Goal: Task Accomplishment & Management: Complete application form

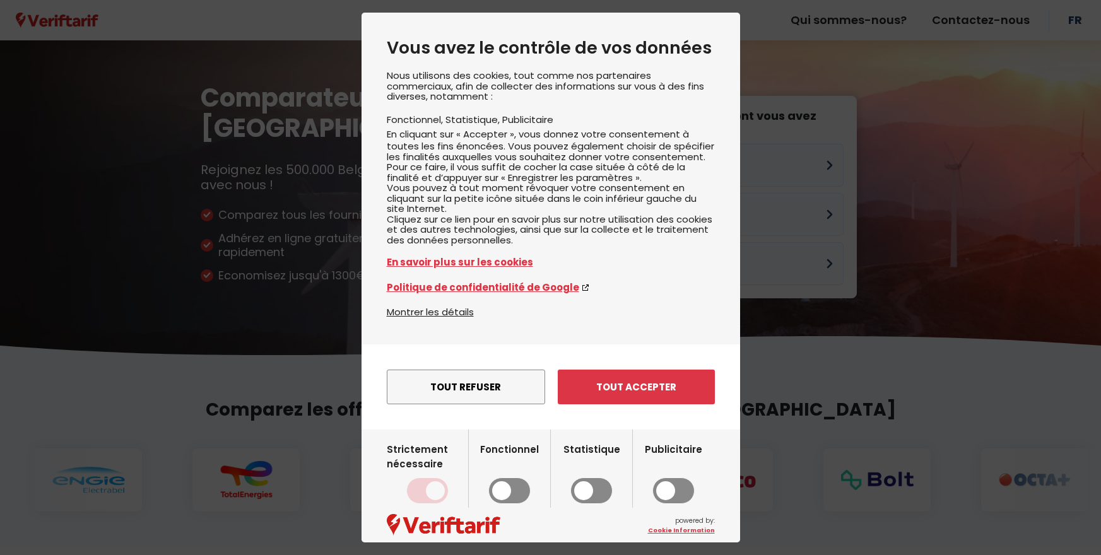
click at [598, 405] on button "Tout accepter" at bounding box center [636, 387] width 157 height 35
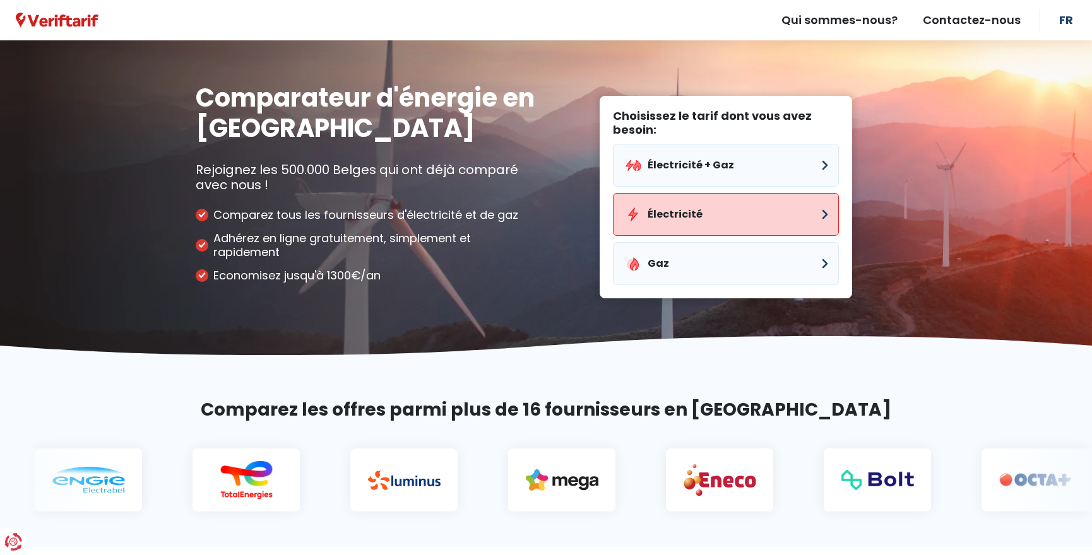
click at [674, 206] on button "Électricité" at bounding box center [726, 214] width 226 height 43
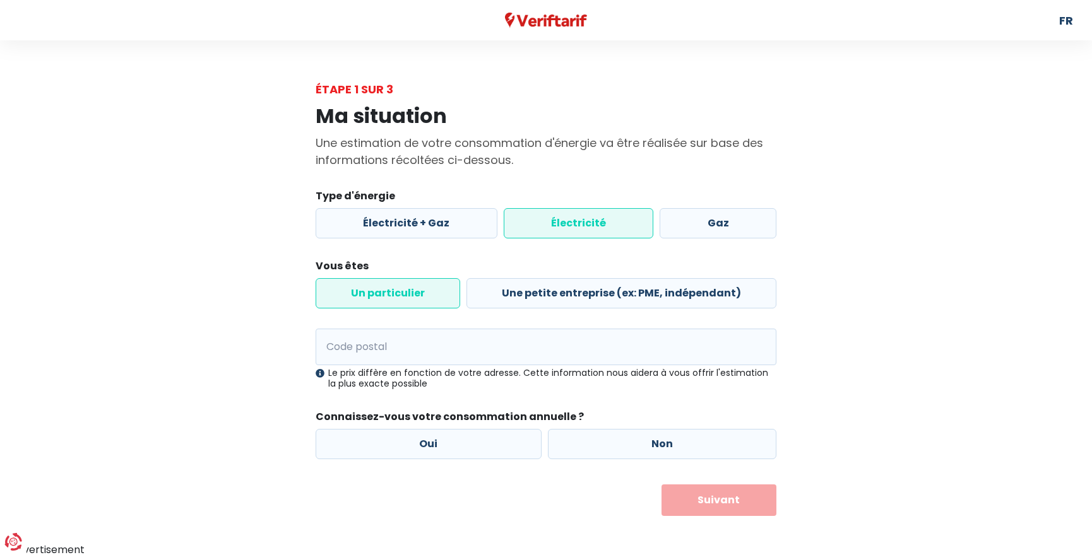
click at [562, 221] on label "Électricité" at bounding box center [579, 223] width 150 height 30
click at [562, 221] on input "Électricité" at bounding box center [579, 223] width 150 height 30
click at [434, 288] on label "Un particulier" at bounding box center [388, 293] width 145 height 30
click at [434, 288] on input "Un particulier" at bounding box center [388, 293] width 145 height 30
click at [434, 347] on input "Code postal" at bounding box center [546, 347] width 461 height 37
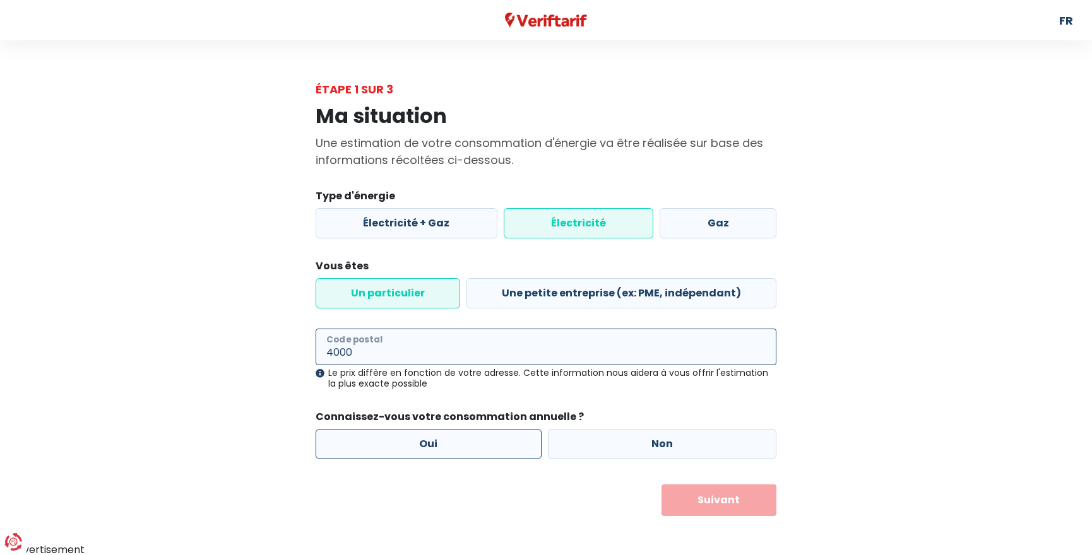
type input "4000"
click at [418, 449] on label "Oui" at bounding box center [429, 444] width 226 height 30
click at [418, 449] on input "Oui" at bounding box center [429, 444] width 226 height 30
radio input "true"
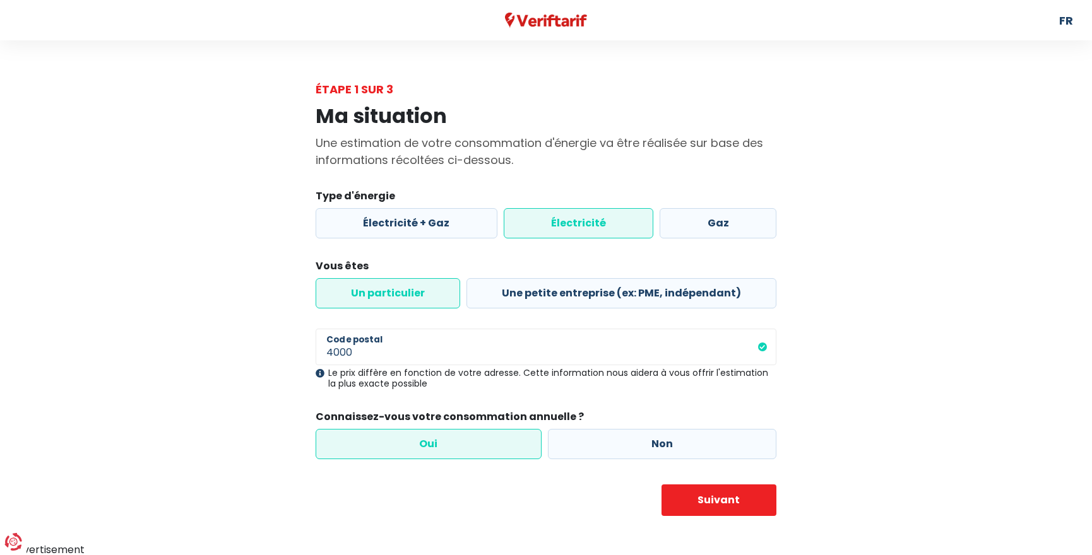
scroll to position [2, 0]
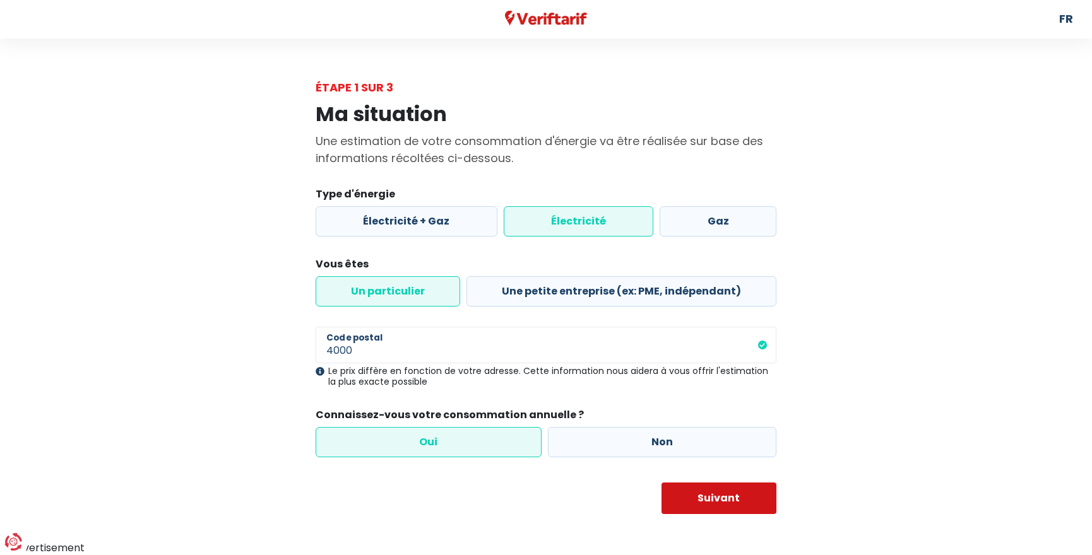
click at [698, 487] on button "Suivant" at bounding box center [719, 499] width 116 height 32
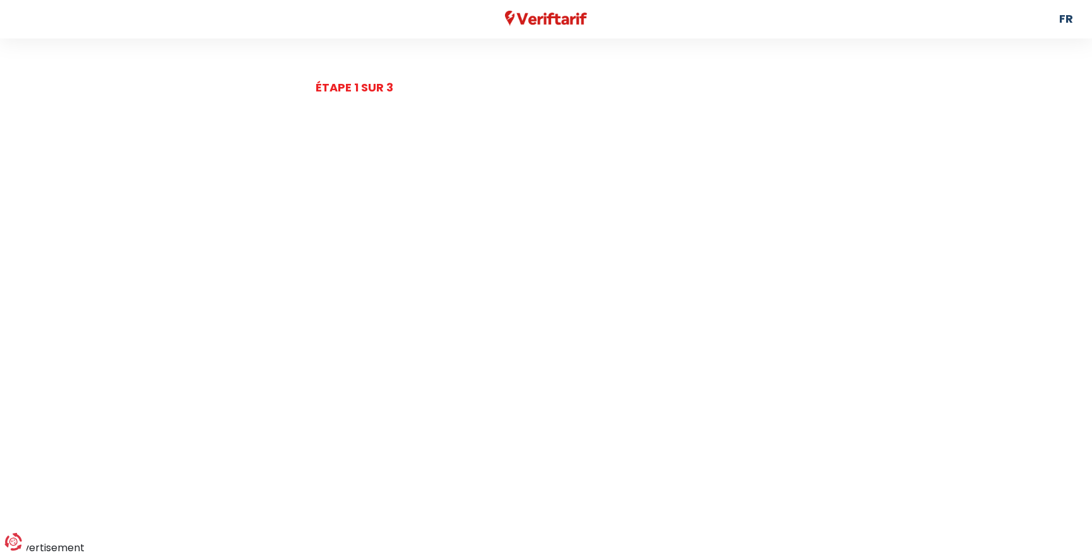
select select
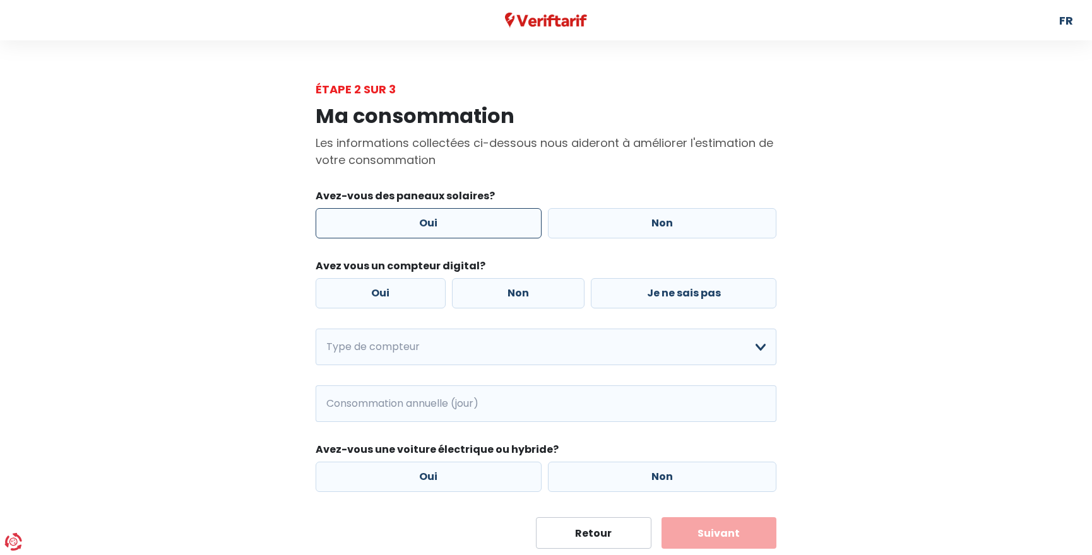
click at [492, 225] on label "Oui" at bounding box center [429, 223] width 226 height 30
click at [492, 225] on input "Oui" at bounding box center [429, 223] width 226 height 30
radio input "true"
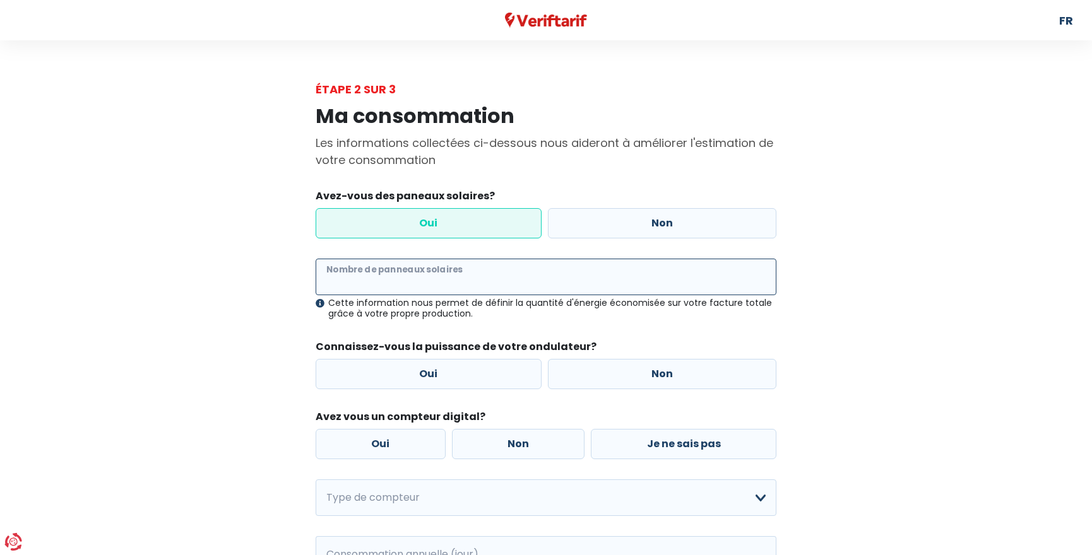
click at [433, 278] on input "Nombre de panneaux solaires" at bounding box center [546, 277] width 461 height 37
type input "30"
click at [826, 334] on div "Ma consommation Les informations collectées ci-dessous nous aideront à améliore…" at bounding box center [546, 399] width 720 height 602
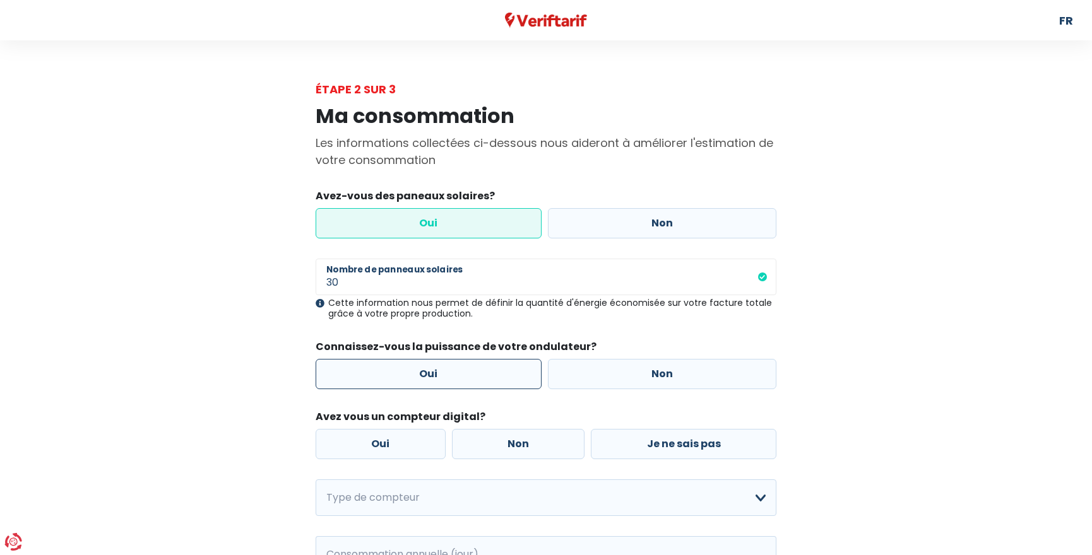
click at [466, 378] on label "Oui" at bounding box center [429, 374] width 226 height 30
click at [466, 378] on input "Oui" at bounding box center [429, 374] width 226 height 30
radio input "true"
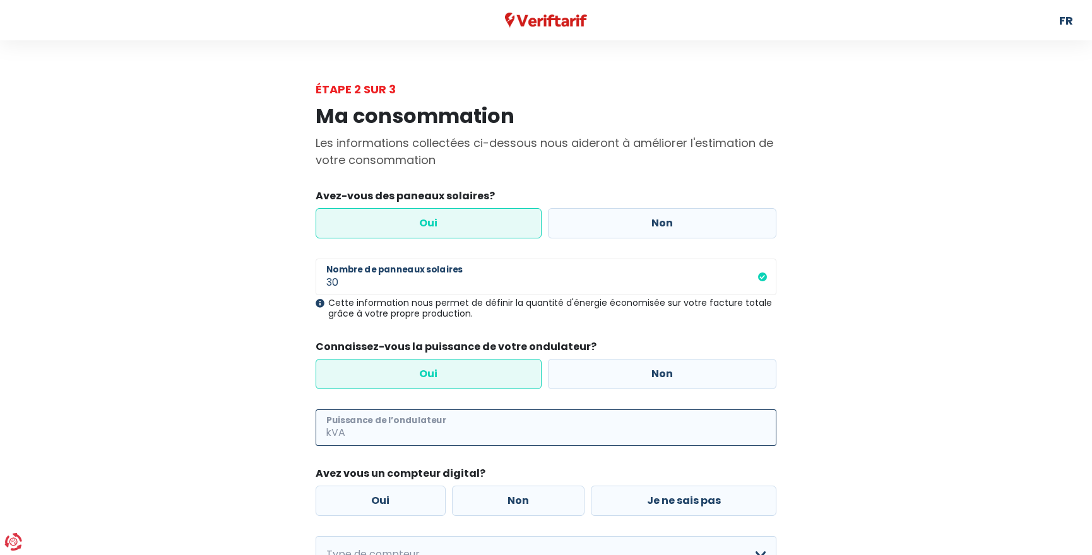
click at [415, 438] on input "Puissance de l’ondulateur" at bounding box center [562, 428] width 429 height 37
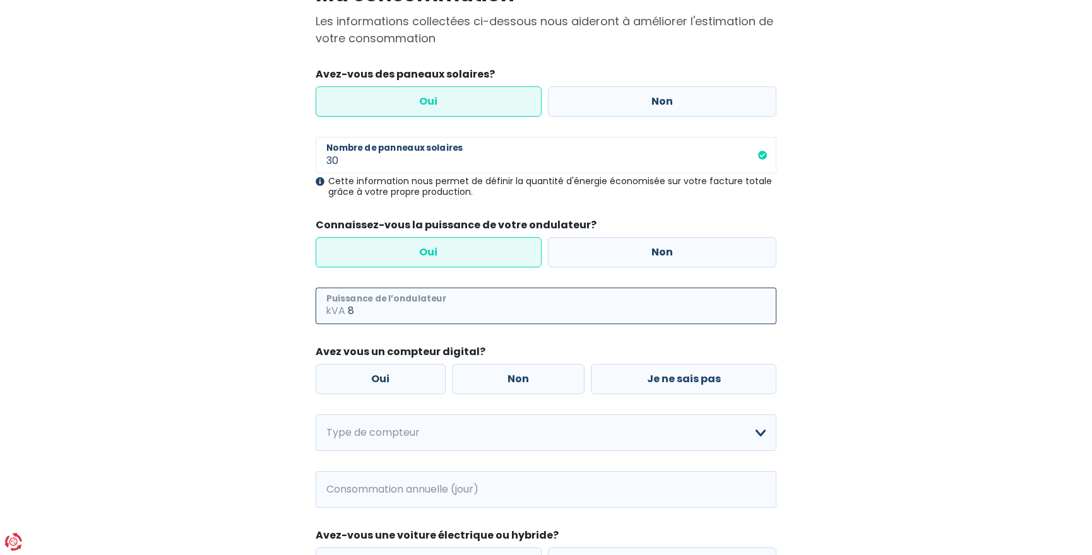
scroll to position [126, 0]
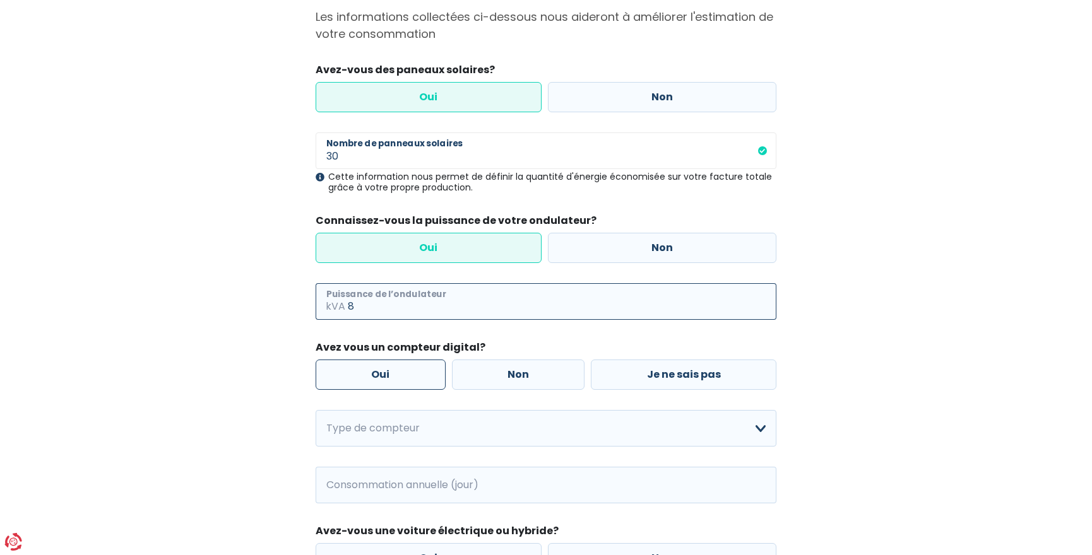
type input "8"
click at [386, 373] on label "Oui" at bounding box center [381, 375] width 130 height 30
click at [386, 373] on input "Oui" at bounding box center [381, 375] width 130 height 30
radio input "true"
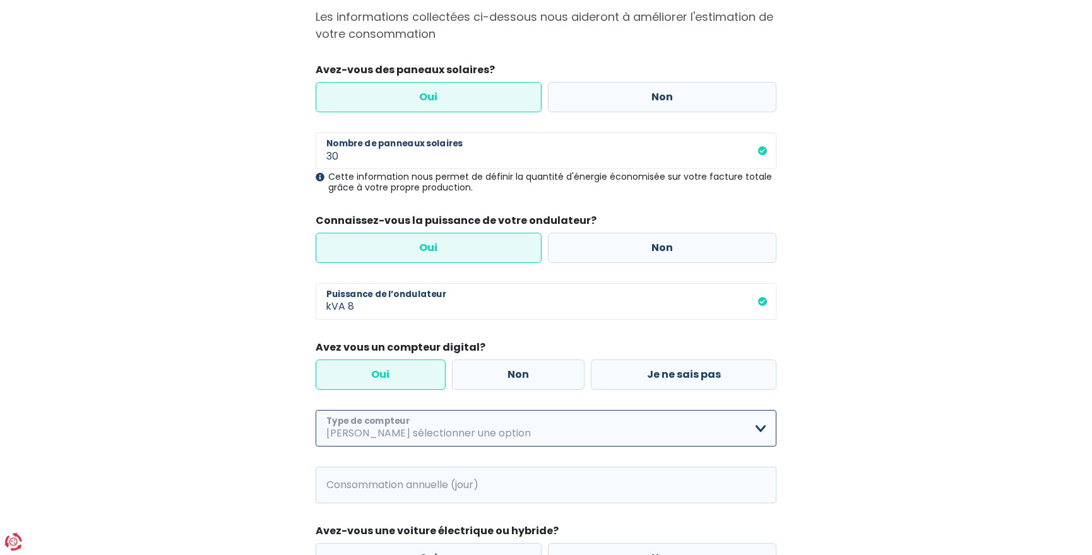
click at [427, 421] on select "Mono-horaire Bi-horaire Mono-horaire + exclusif nuit Bi-horaire + exclusif nuit…" at bounding box center [546, 428] width 461 height 37
click at [316, 410] on select "Mono-horaire Bi-horaire Mono-horaire + exclusif nuit Bi-horaire + exclusif nuit…" at bounding box center [546, 428] width 461 height 37
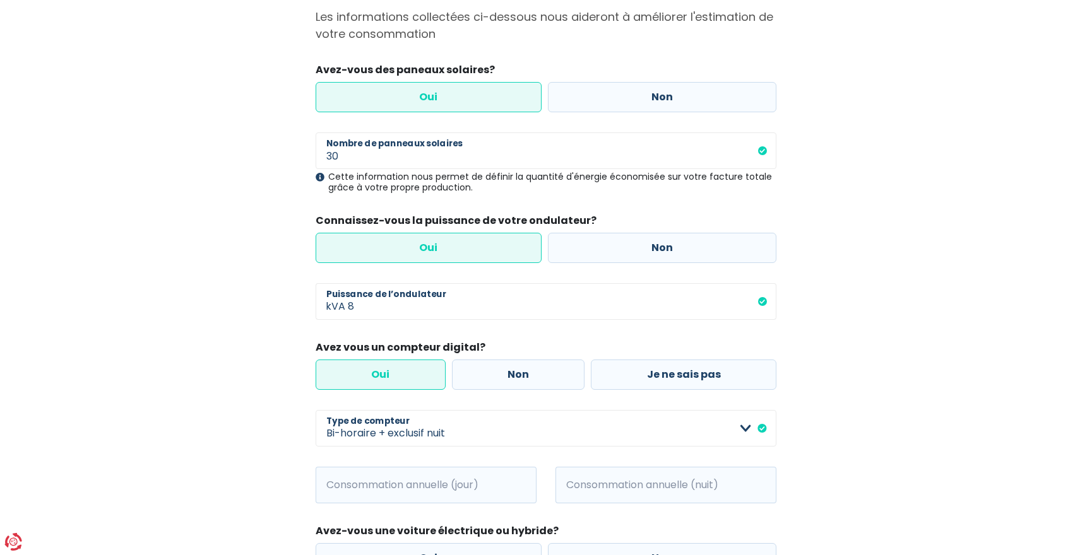
click at [405, 375] on label "Oui" at bounding box center [381, 375] width 130 height 30
click at [405, 375] on input "Oui" at bounding box center [381, 375] width 130 height 30
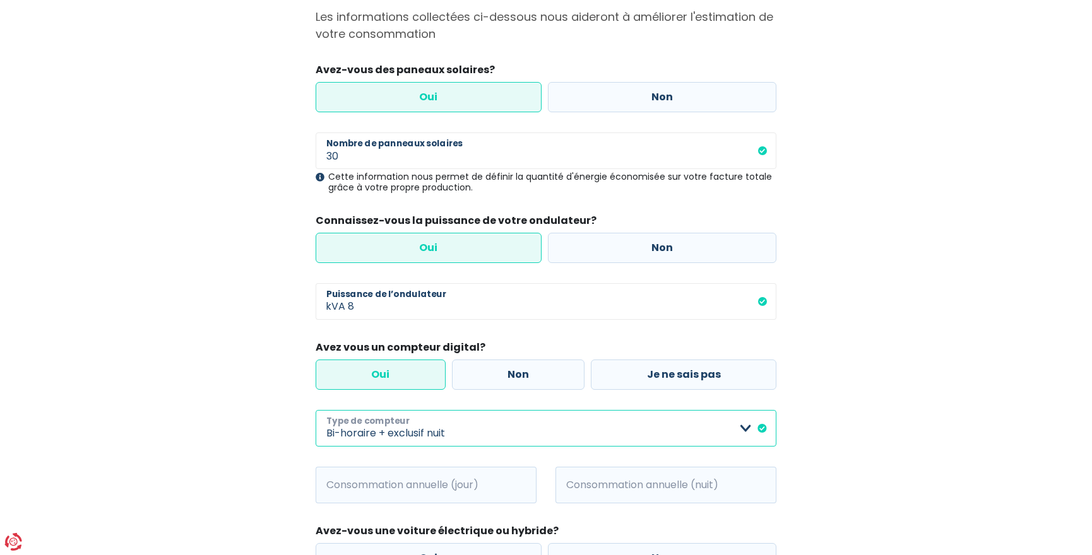
click at [433, 425] on select "Mono-horaire Bi-horaire Mono-horaire + exclusif nuit Bi-horaire + exclusif nuit…" at bounding box center [546, 428] width 461 height 37
select select "day_night_bi_hourly"
click at [316, 410] on select "Mono-horaire Bi-horaire Mono-horaire + exclusif nuit Bi-horaire + exclusif nuit…" at bounding box center [546, 428] width 461 height 37
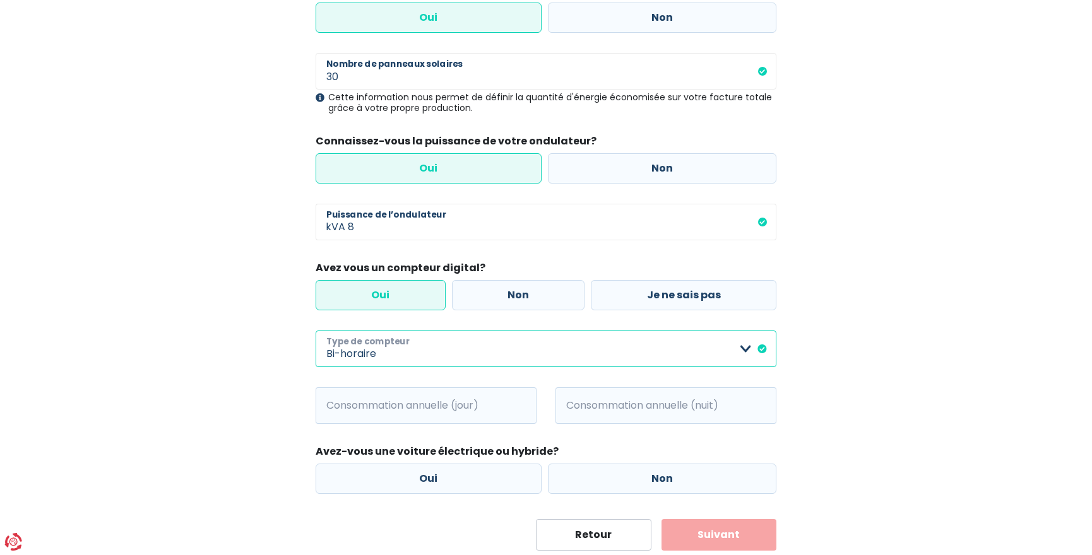
scroll to position [242, 0]
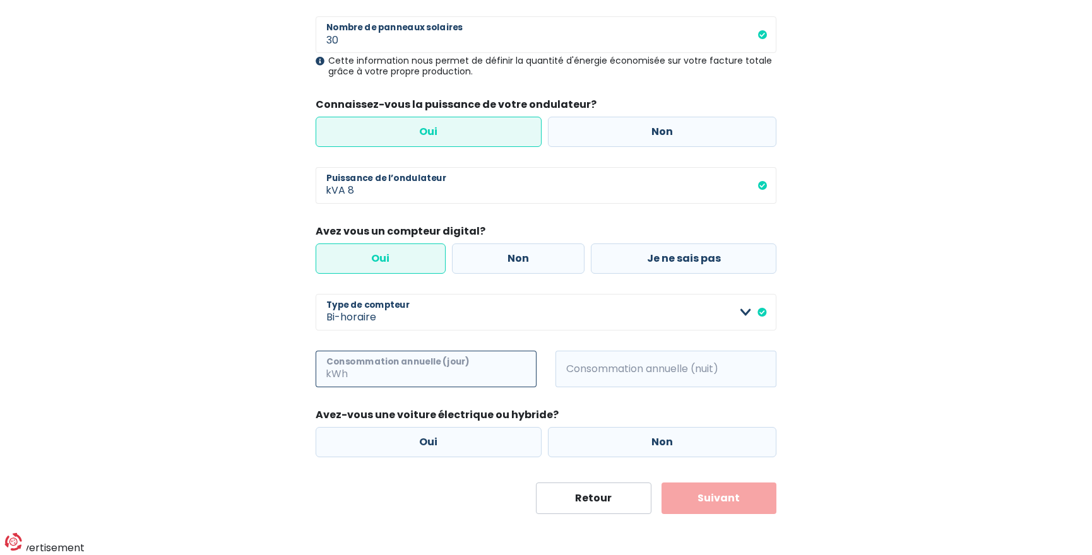
click at [420, 370] on input "Consommation annuelle (jour)" at bounding box center [443, 369] width 186 height 37
type input "500"
click at [634, 374] on input "Consommation annuelle (nuit)" at bounding box center [683, 369] width 186 height 37
type input "4500"
click at [646, 448] on label "Non" at bounding box center [662, 442] width 229 height 30
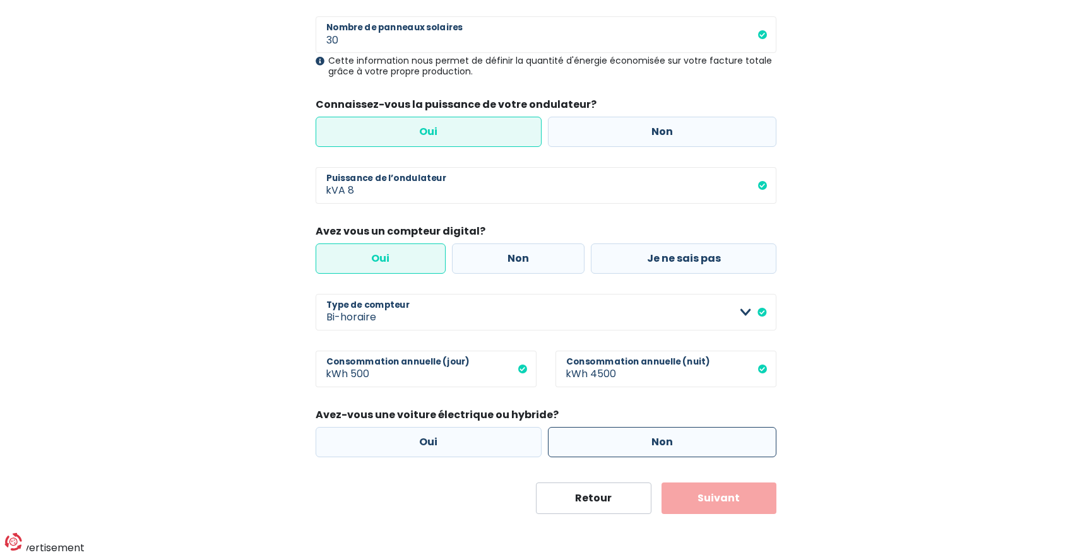
click at [646, 448] on input "Non" at bounding box center [662, 442] width 229 height 30
radio input "true"
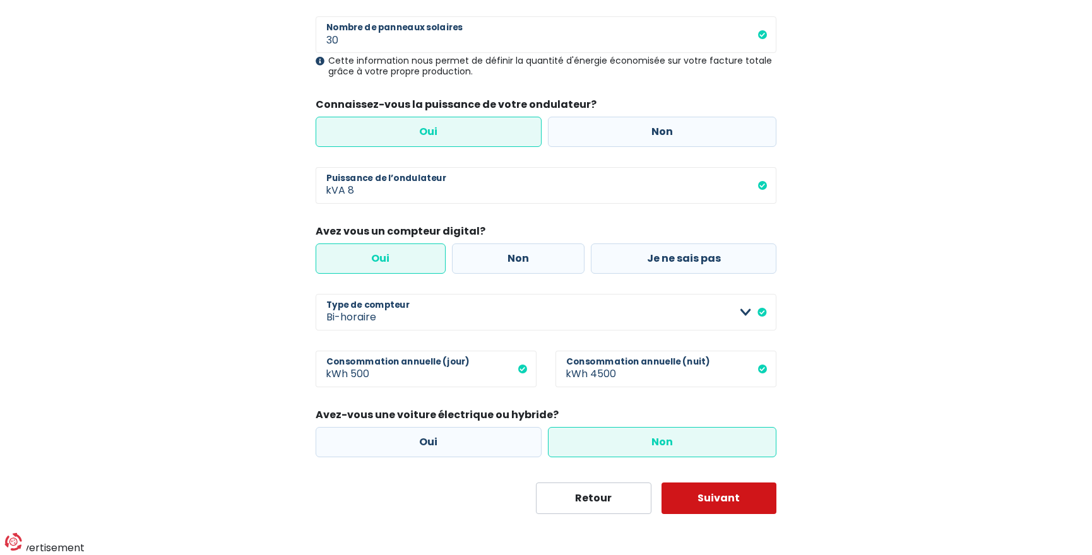
click at [719, 493] on button "Suivant" at bounding box center [719, 499] width 116 height 32
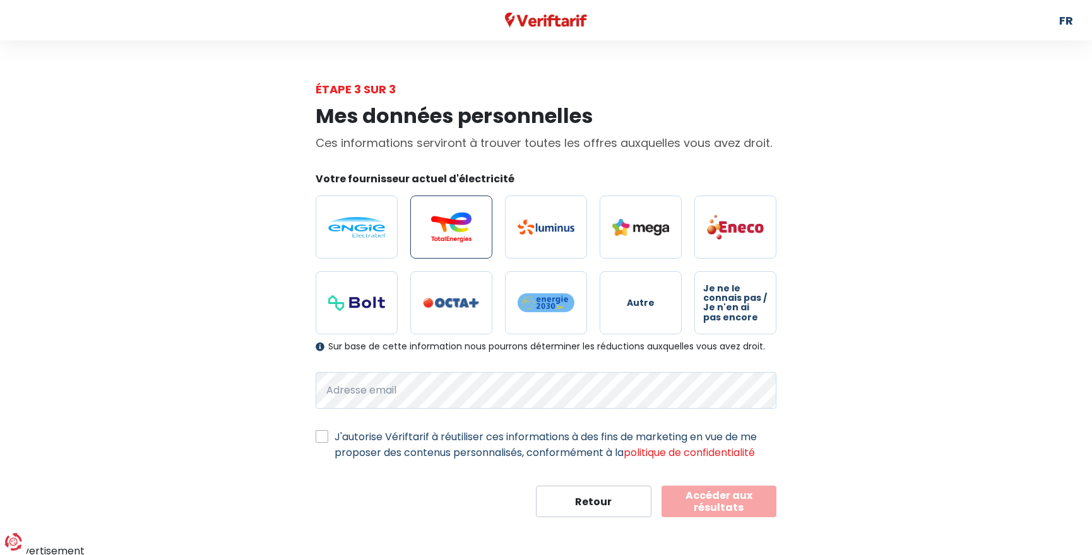
click at [424, 240] on img at bounding box center [451, 227] width 57 height 30
click at [424, 240] on input "radio" at bounding box center [451, 227] width 82 height 63
radio input "true"
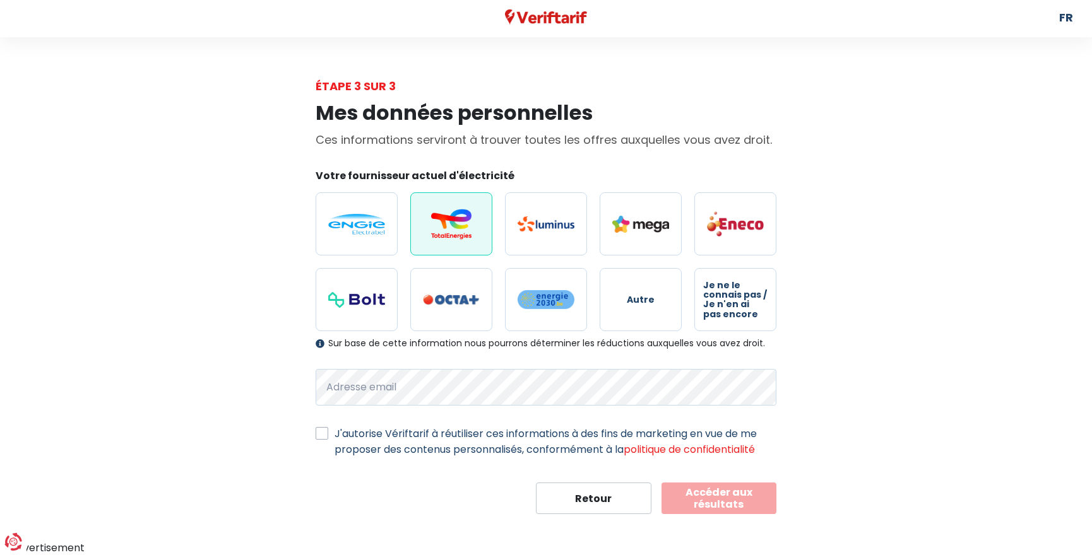
click at [335, 433] on label "J'autorise Vériftarif à réutiliser ces informations à des fins de marketing en …" at bounding box center [556, 442] width 442 height 32
click at [324, 433] on input "J'autorise Vériftarif à réutiliser ces informations à des fins de marketing en …" at bounding box center [322, 432] width 13 height 13
click at [335, 432] on label "J'autorise Vériftarif à réutiliser ces informations à des fins de marketing en …" at bounding box center [556, 442] width 442 height 32
click at [325, 432] on input "J'autorise Vériftarif à réutiliser ces informations à des fins de marketing en …" at bounding box center [322, 432] width 13 height 13
checkbox input "false"
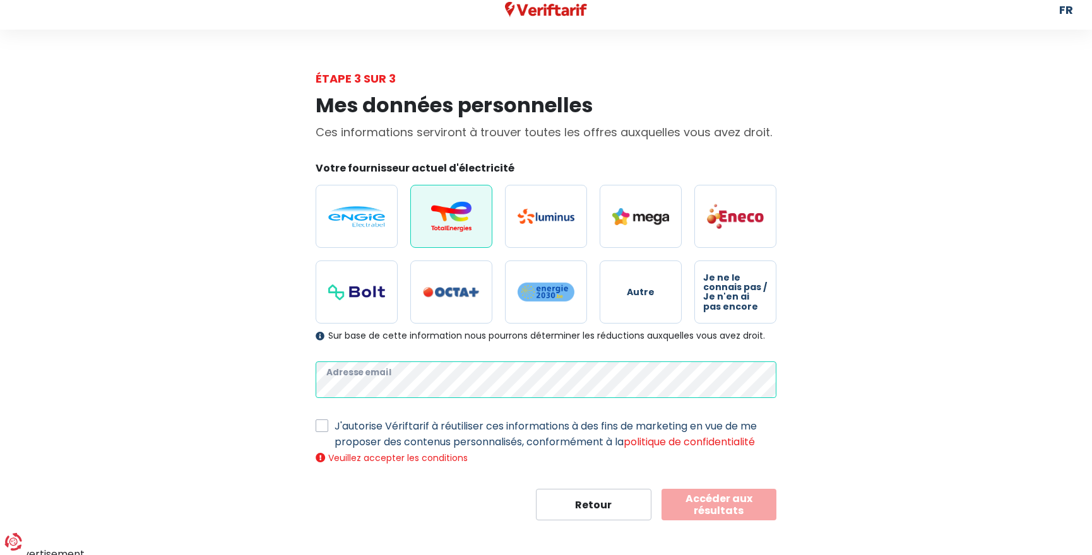
scroll to position [0, 0]
